Goal: Information Seeking & Learning: Compare options

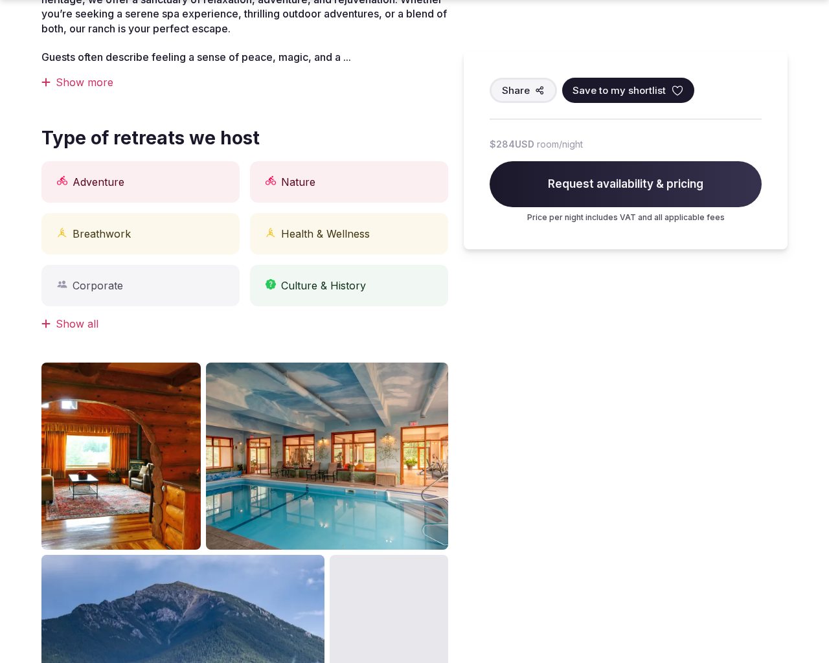
scroll to position [1233, 0]
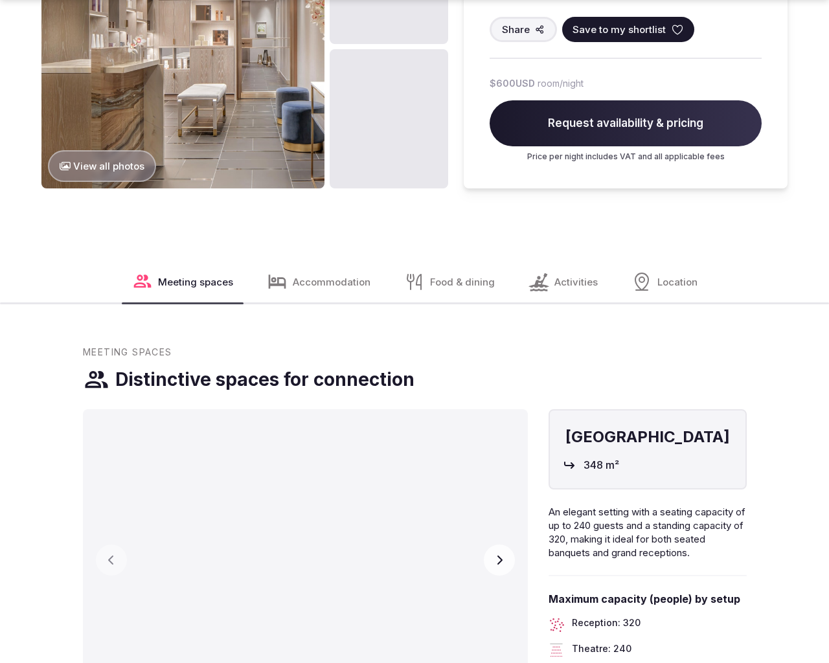
scroll to position [1868, 0]
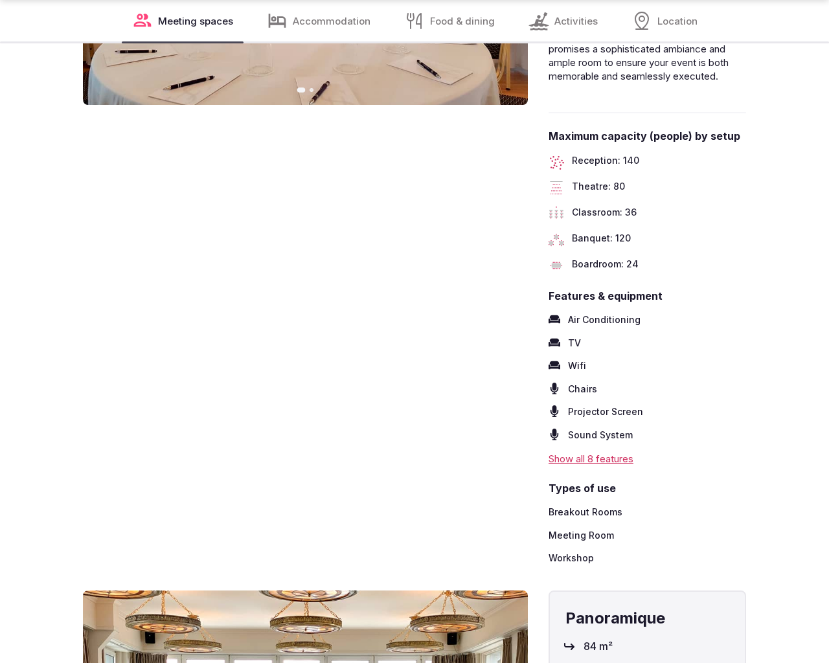
scroll to position [2461, 0]
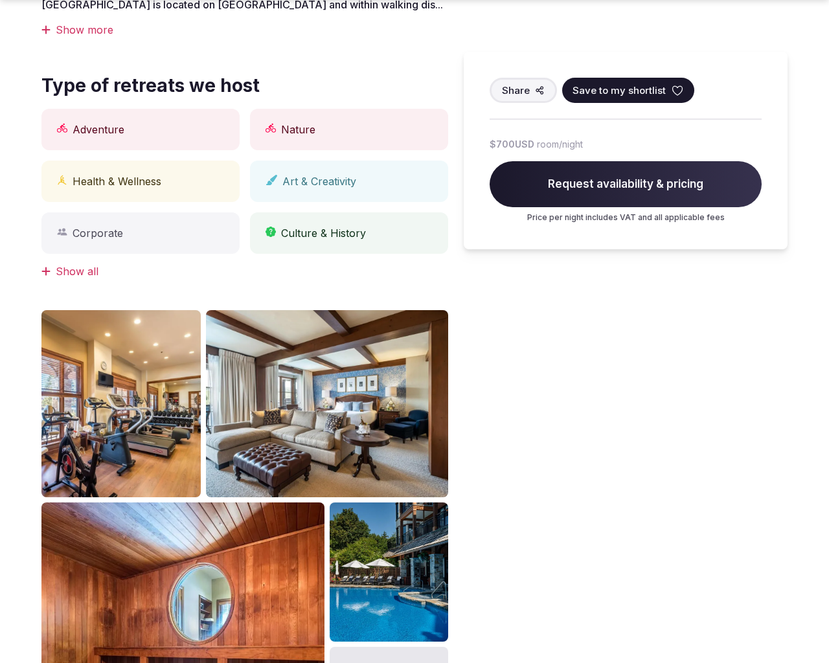
scroll to position [1233, 0]
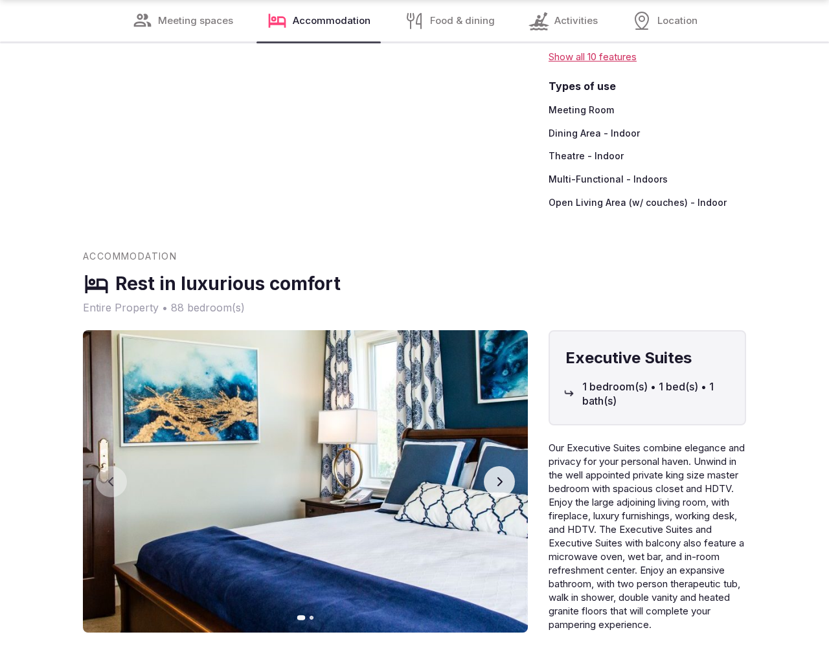
scroll to position [2417, 0]
